Goal: Transaction & Acquisition: Purchase product/service

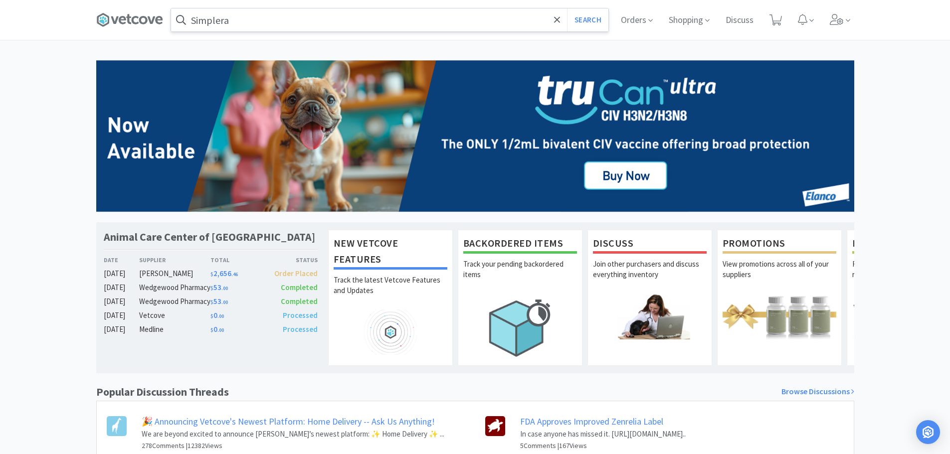
click at [259, 21] on input "Simplera" at bounding box center [390, 19] width 438 height 23
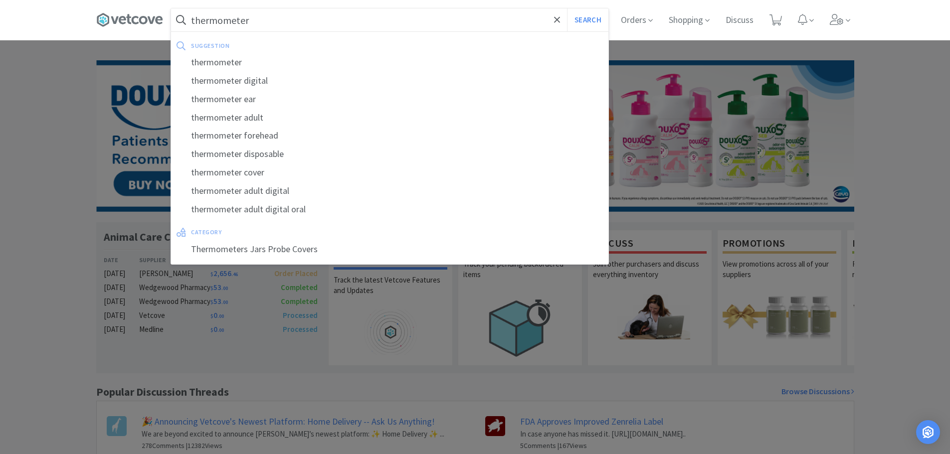
type input "thermometer"
click at [567, 8] on button "Search" at bounding box center [587, 19] width 41 height 23
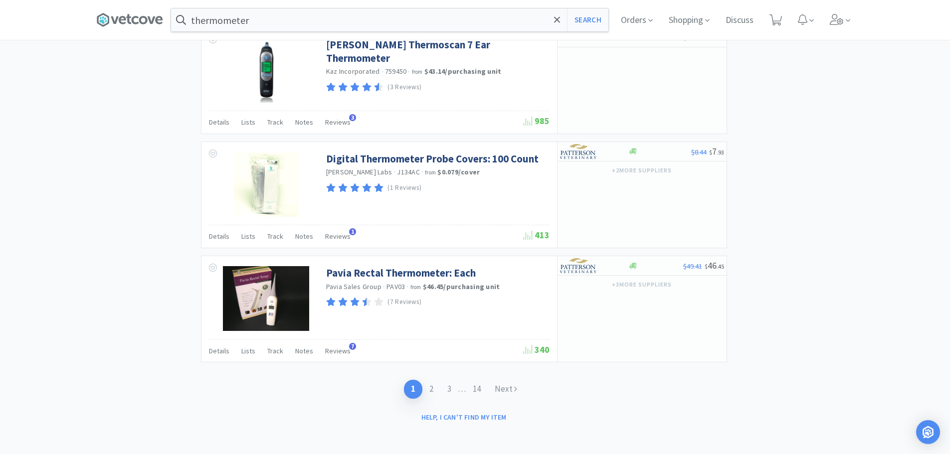
scroll to position [1497, 0]
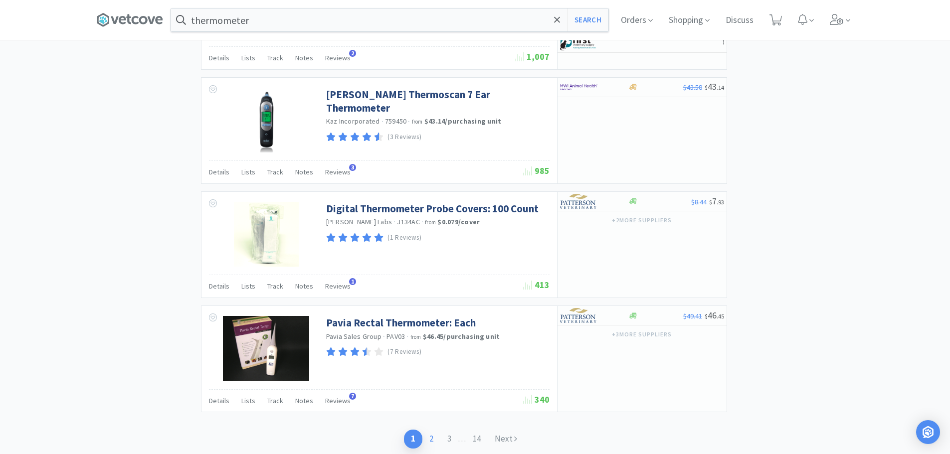
click at [432, 439] on link "2" at bounding box center [432, 439] width 18 height 18
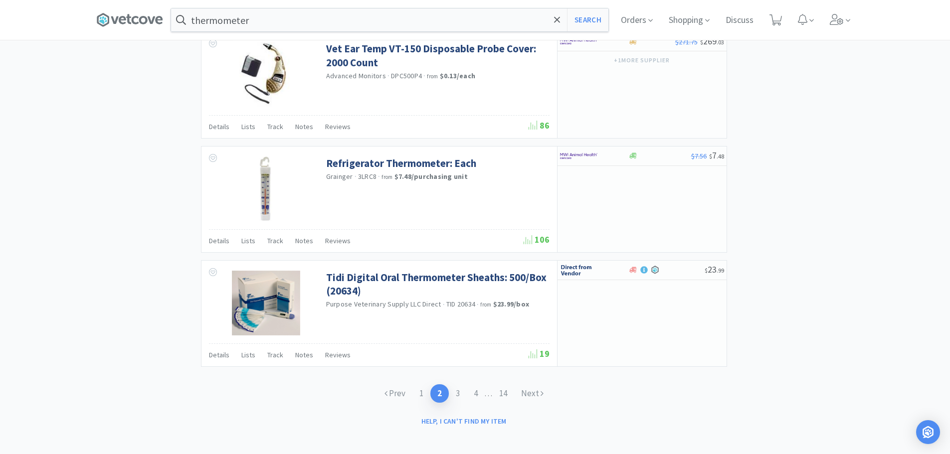
scroll to position [1500, 0]
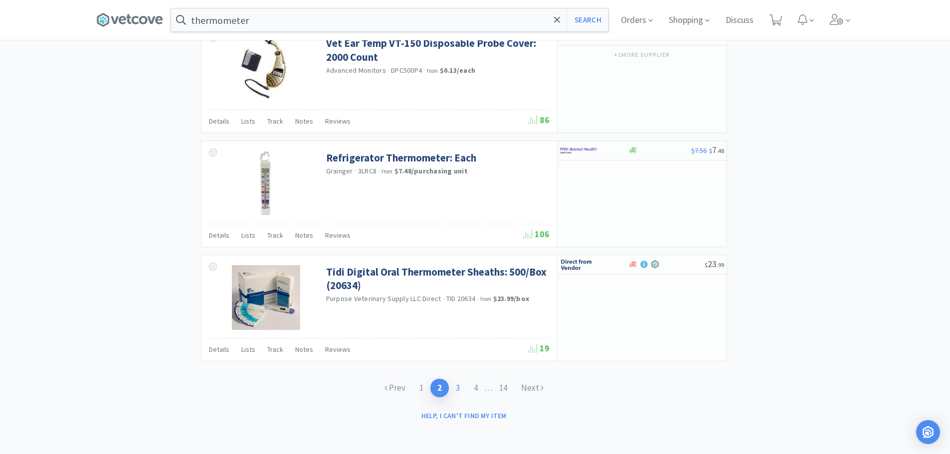
click at [459, 386] on link "3" at bounding box center [458, 388] width 18 height 18
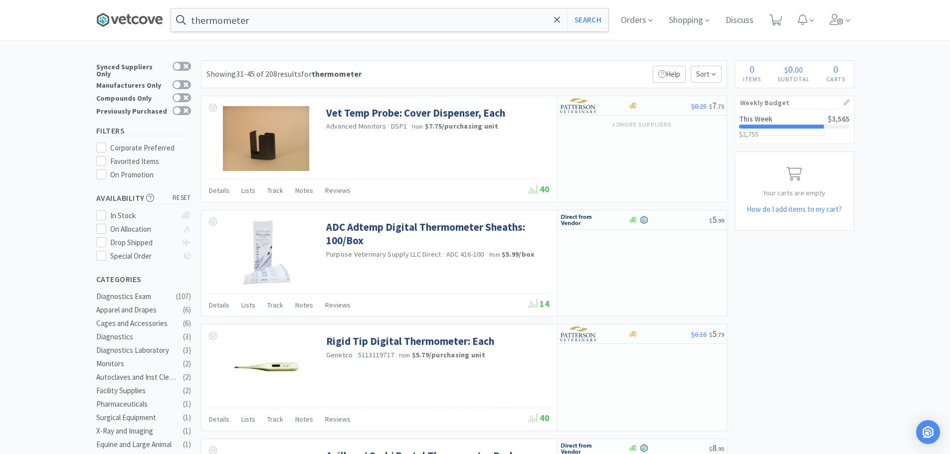
click at [126, 18] on icon at bounding box center [122, 20] width 7 height 8
